Goal: Task Accomplishment & Management: Complete application form

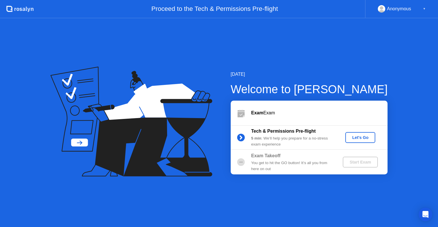
click at [358, 137] on div "Let's Go" at bounding box center [360, 137] width 25 height 5
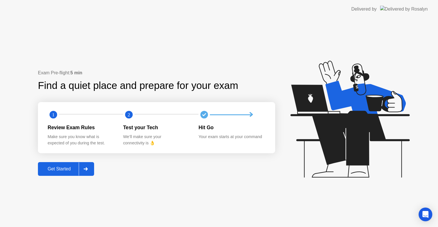
click at [50, 167] on div "Get Started" at bounding box center [59, 168] width 39 height 5
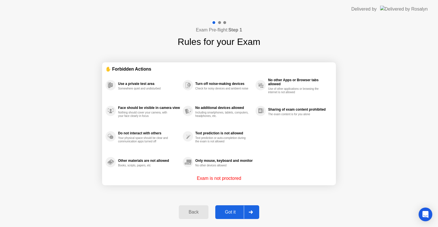
click at [235, 211] on div "Got it" at bounding box center [230, 211] width 27 height 5
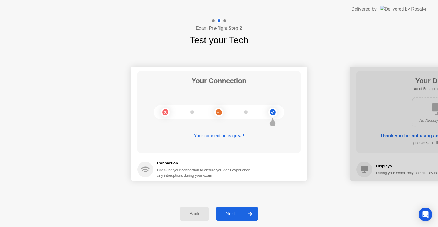
click at [233, 211] on div "Next" at bounding box center [230, 213] width 25 height 5
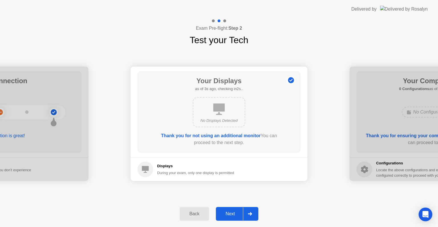
click at [233, 211] on div "Next" at bounding box center [230, 213] width 25 height 5
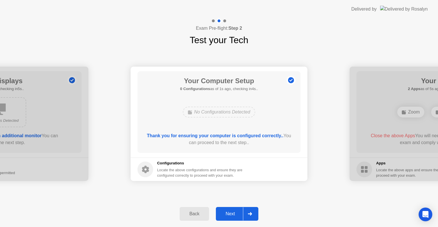
click at [233, 211] on div "Next" at bounding box center [230, 213] width 25 height 5
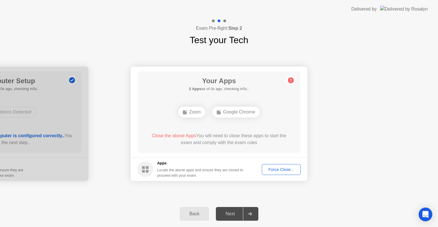
click at [386, 44] on div "Exam Pre-flight: Step 2 Test your Tech" at bounding box center [219, 32] width 438 height 29
click at [277, 167] on div "Force Close..." at bounding box center [281, 169] width 35 height 5
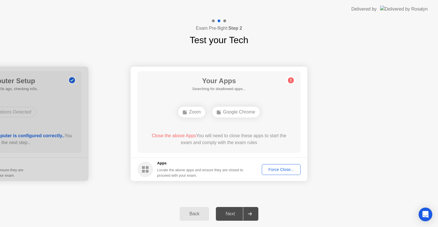
click at [275, 168] on div "Force Close..." at bounding box center [281, 169] width 35 height 5
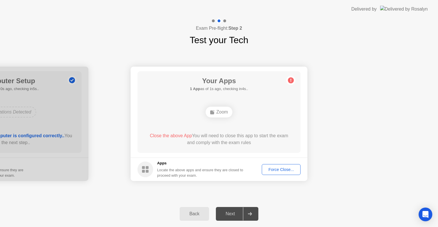
click at [272, 168] on div "Force Close..." at bounding box center [281, 169] width 35 height 5
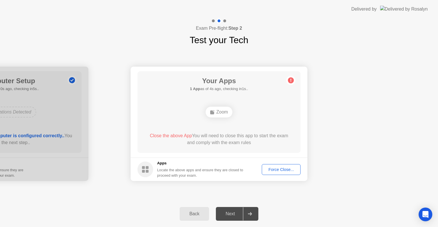
click at [268, 140] on div "Close the above App You will need to close this app to start the exam and compl…" at bounding box center [219, 139] width 147 height 14
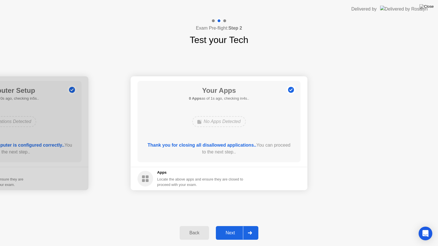
click at [233, 226] on div "Next" at bounding box center [230, 233] width 25 height 5
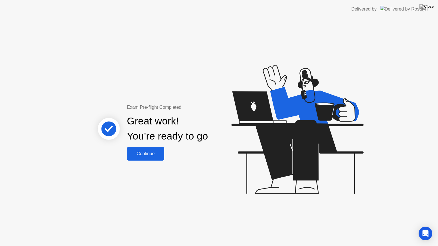
click at [149, 157] on button "Continue" at bounding box center [145, 154] width 37 height 14
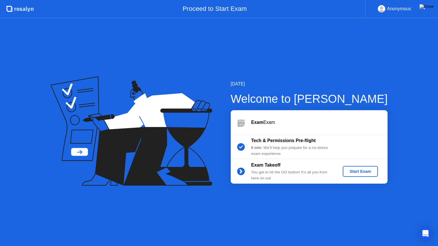
click at [363, 172] on div "Start Exam" at bounding box center [360, 171] width 31 height 5
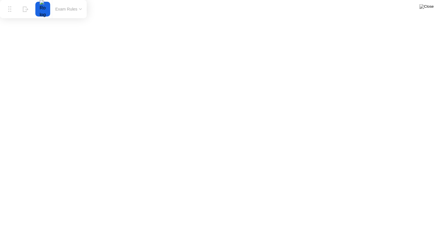
drag, startPoint x: 184, startPoint y: 237, endPoint x: 0, endPoint y: 0, distance: 299.9
click at [0, 226] on app-widget "Move Hide Exam Rules" at bounding box center [0, 246] width 0 height 0
click div "End Proctoring Session"
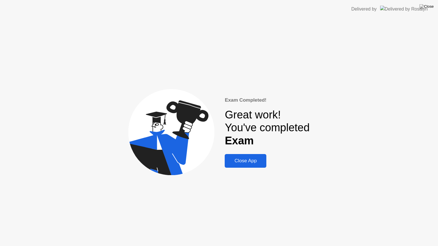
click at [253, 163] on div "Close App" at bounding box center [246, 161] width 38 height 6
